Goal: Find specific page/section: Find specific page/section

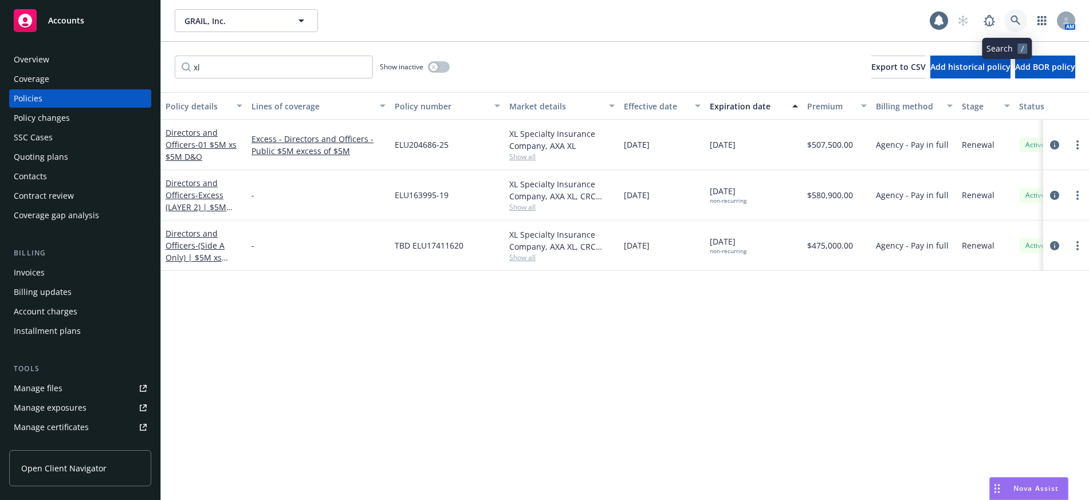
click at [1011, 19] on icon at bounding box center [1016, 20] width 10 height 10
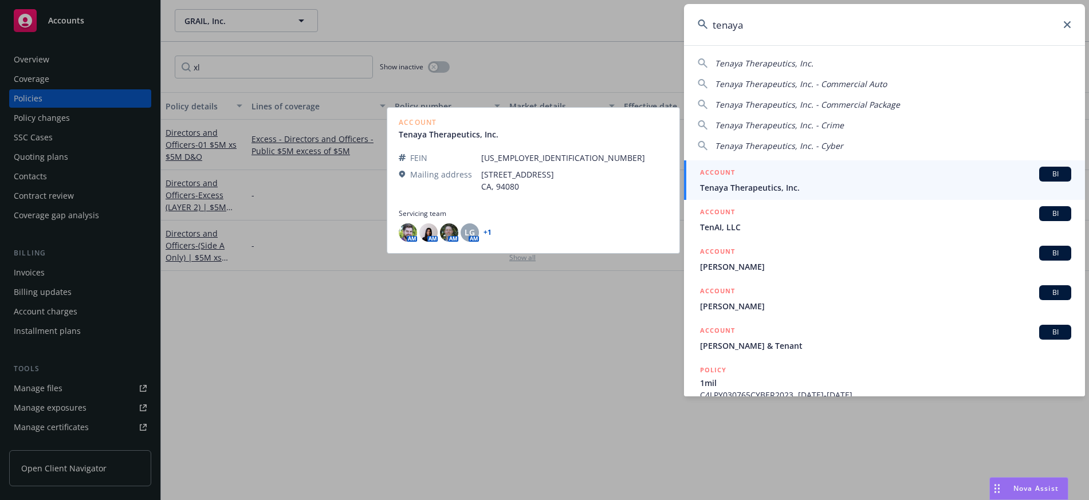
type input "tenaya"
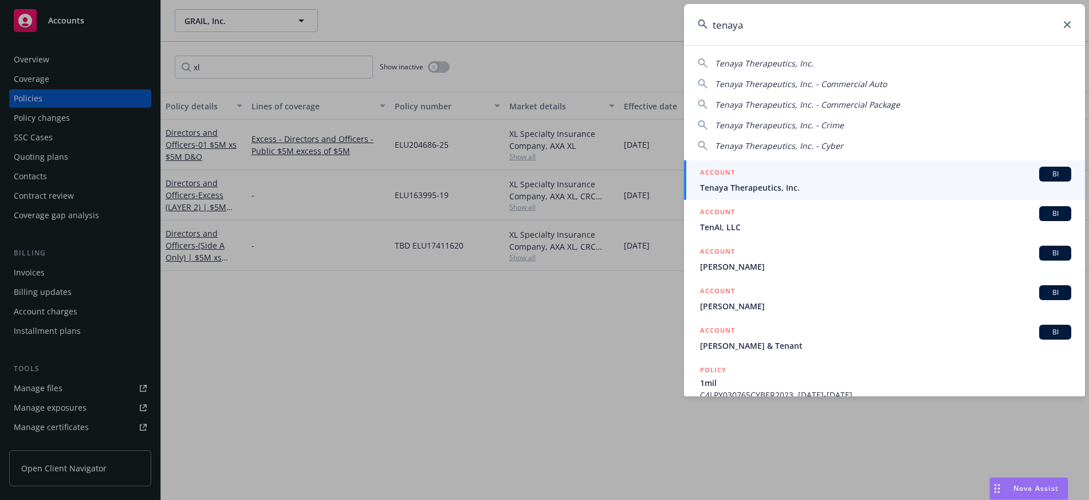
click at [762, 187] on span "Tenaya Therapeutics, Inc." at bounding box center [885, 188] width 371 height 12
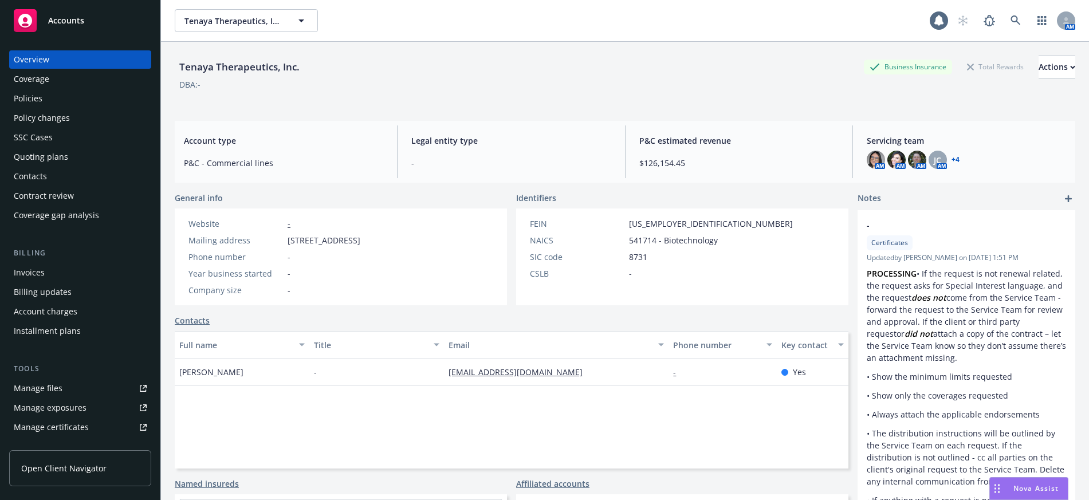
click at [38, 272] on div "Invoices" at bounding box center [29, 273] width 31 height 18
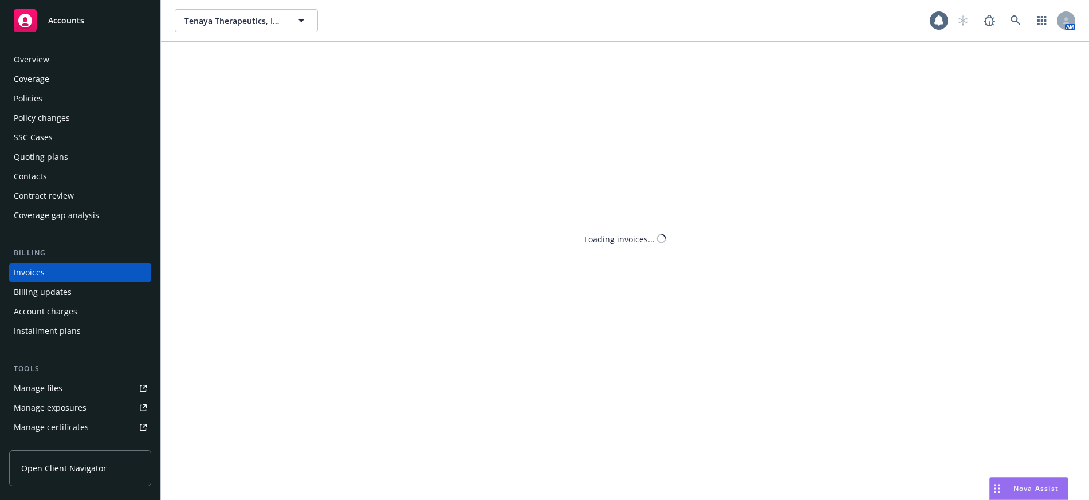
scroll to position [5, 0]
